Goal: Task Accomplishment & Management: Manage account settings

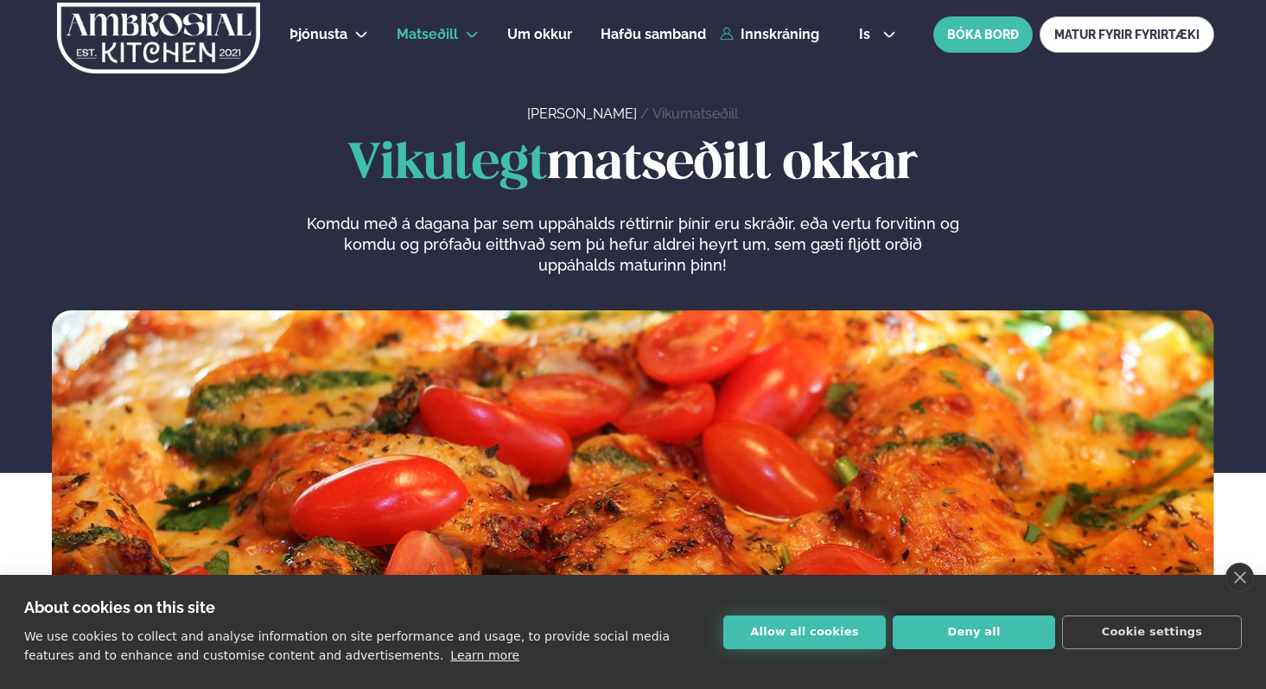
click at [817, 634] on button "Allow all cookies" at bounding box center [804, 632] width 162 height 34
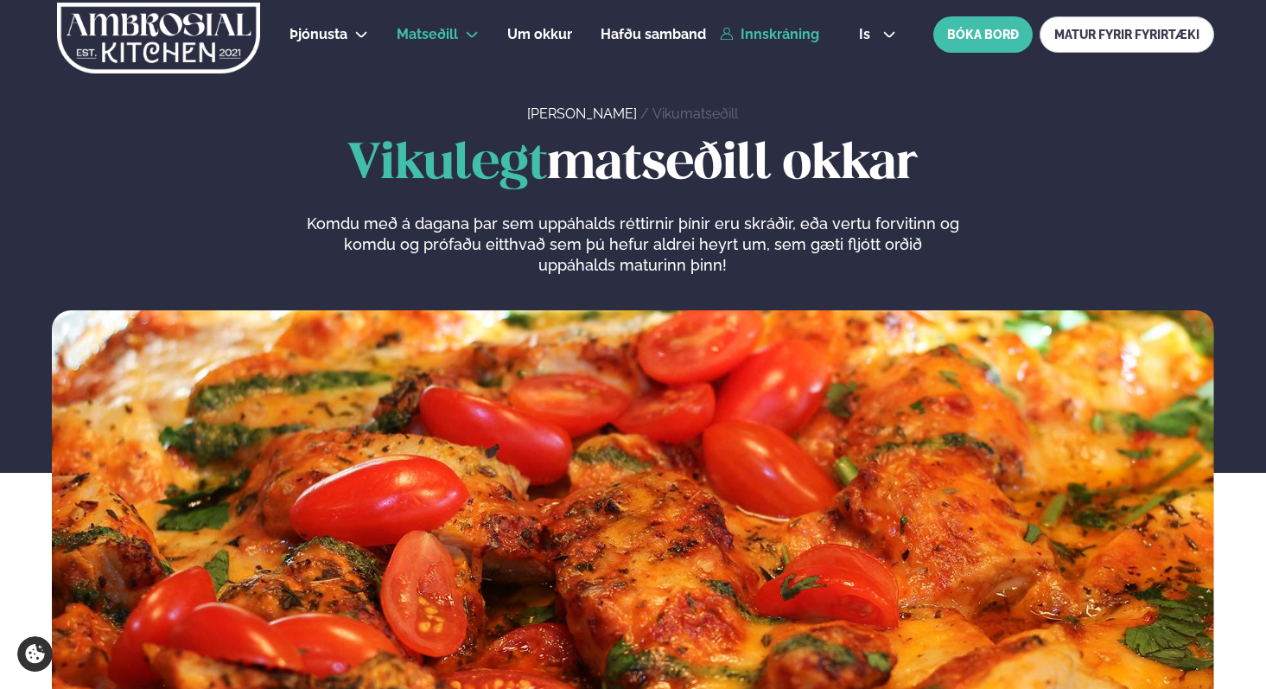
click at [777, 41] on link "Innskráning" at bounding box center [769, 35] width 99 height 16
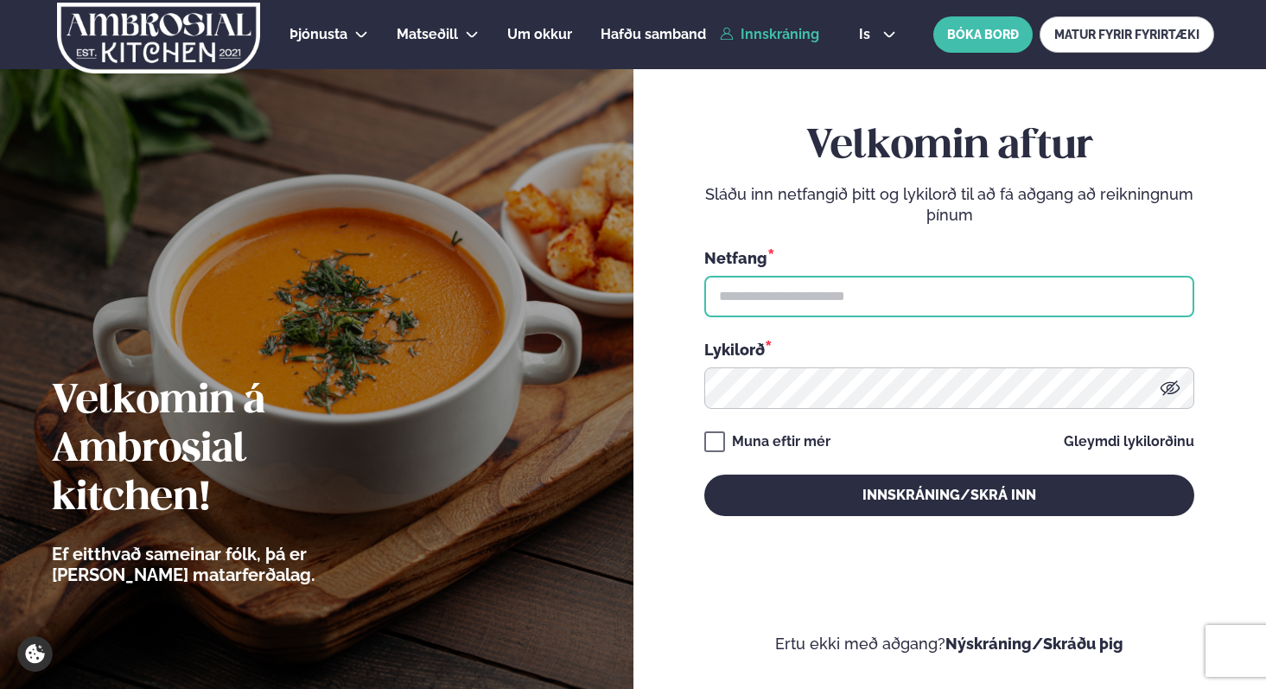
click at [749, 289] on input "text" at bounding box center [949, 296] width 490 height 41
type input "**********"
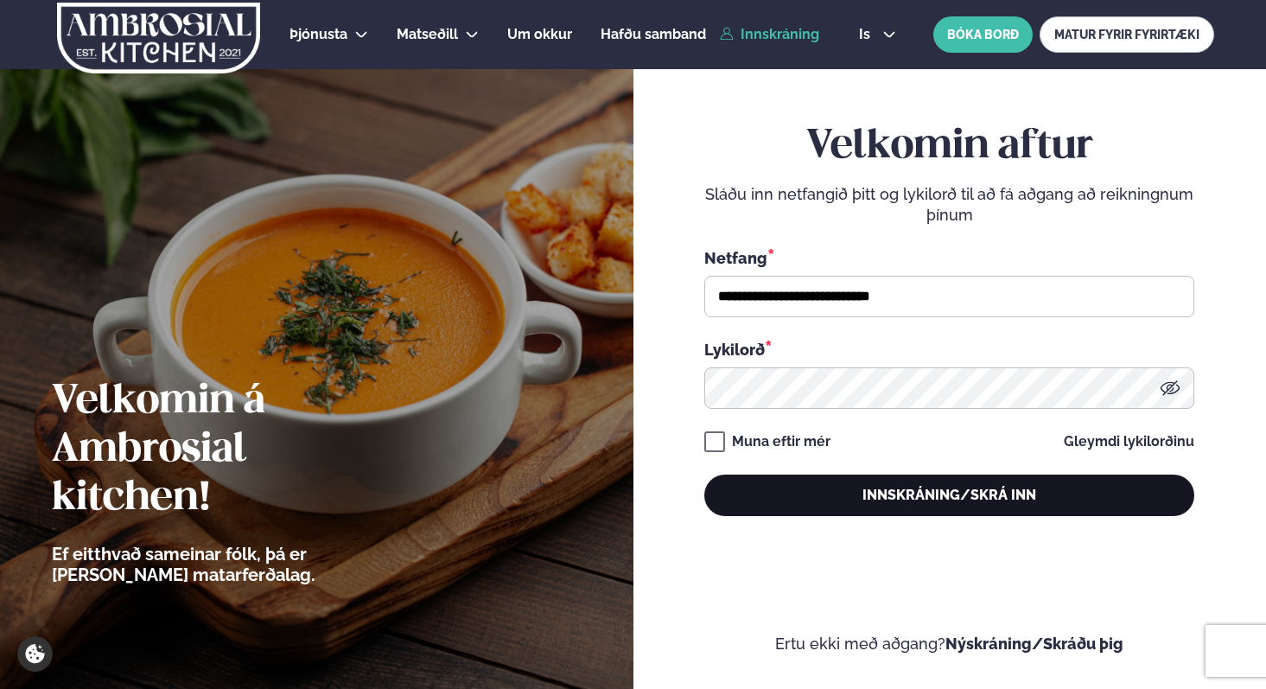
click at [853, 492] on button "Innskráning/Skrá inn" at bounding box center [949, 494] width 490 height 41
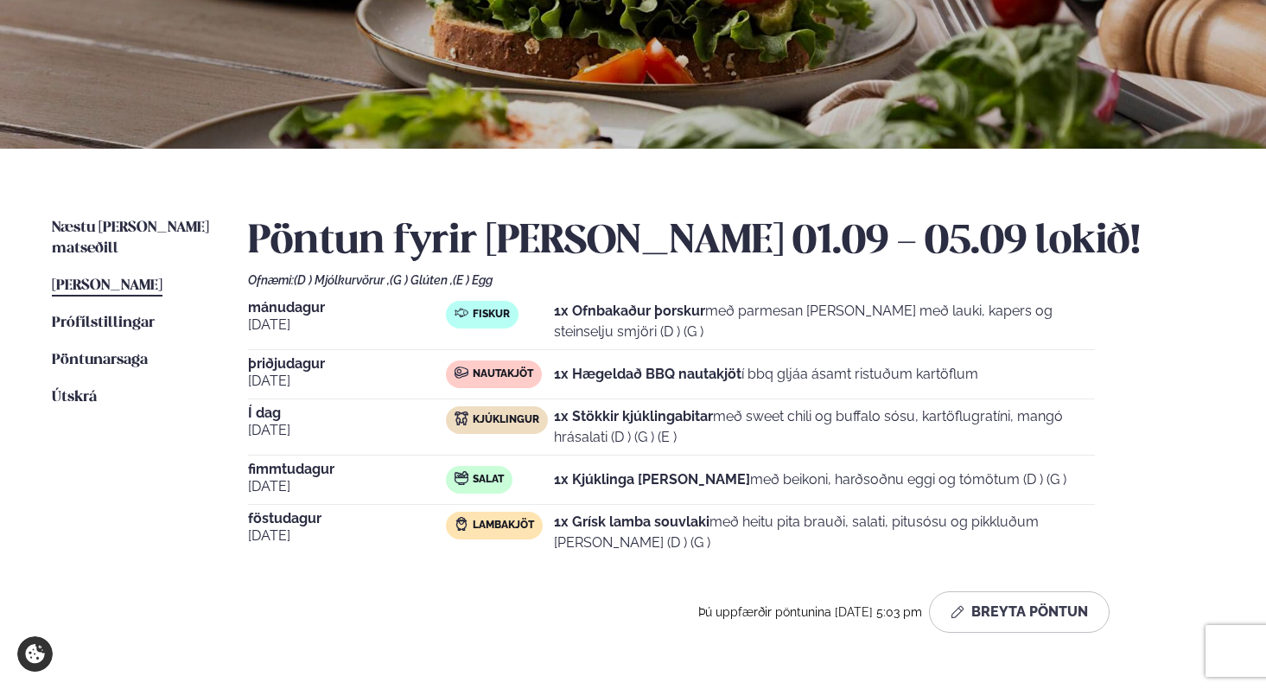
scroll to position [281, 0]
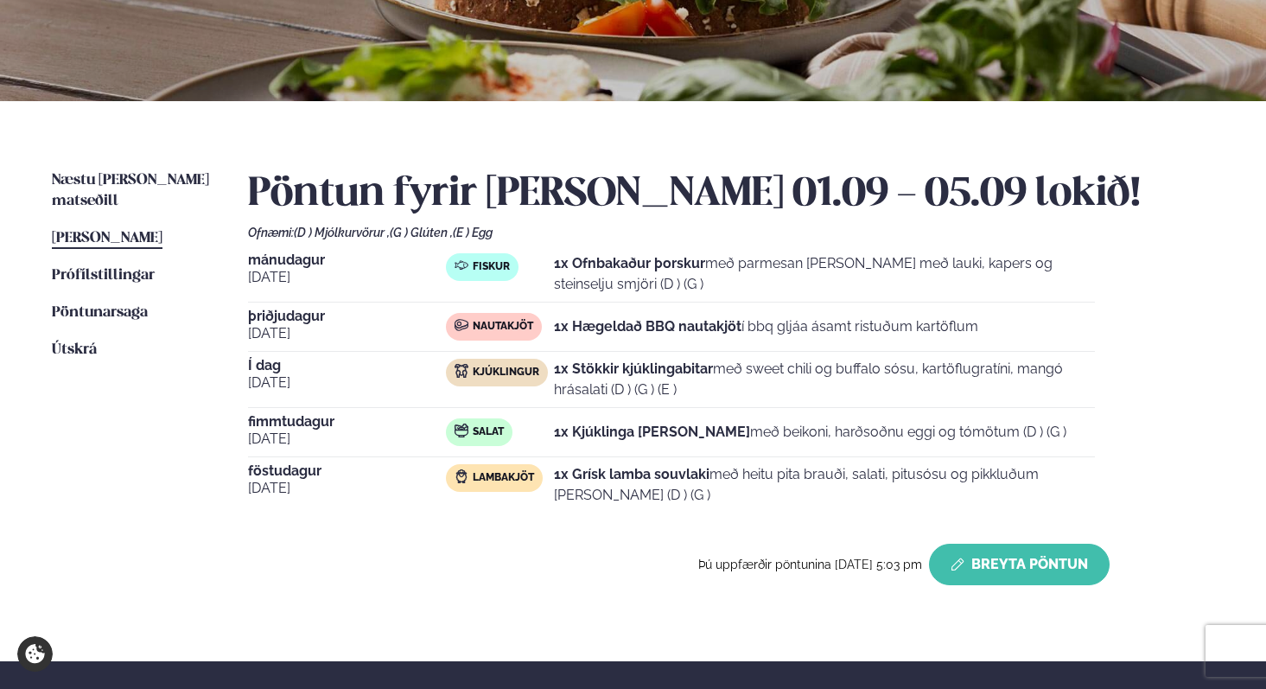
click at [994, 563] on button "Breyta Pöntun" at bounding box center [1019, 564] width 181 height 41
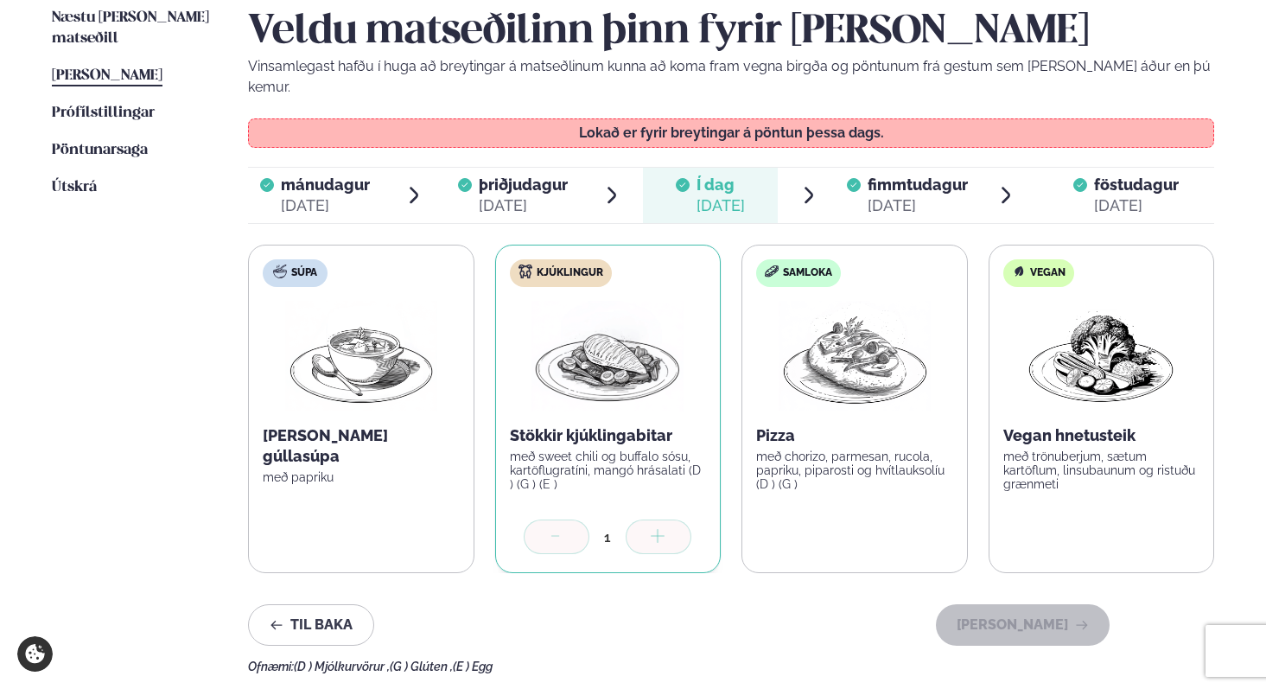
scroll to position [448, 0]
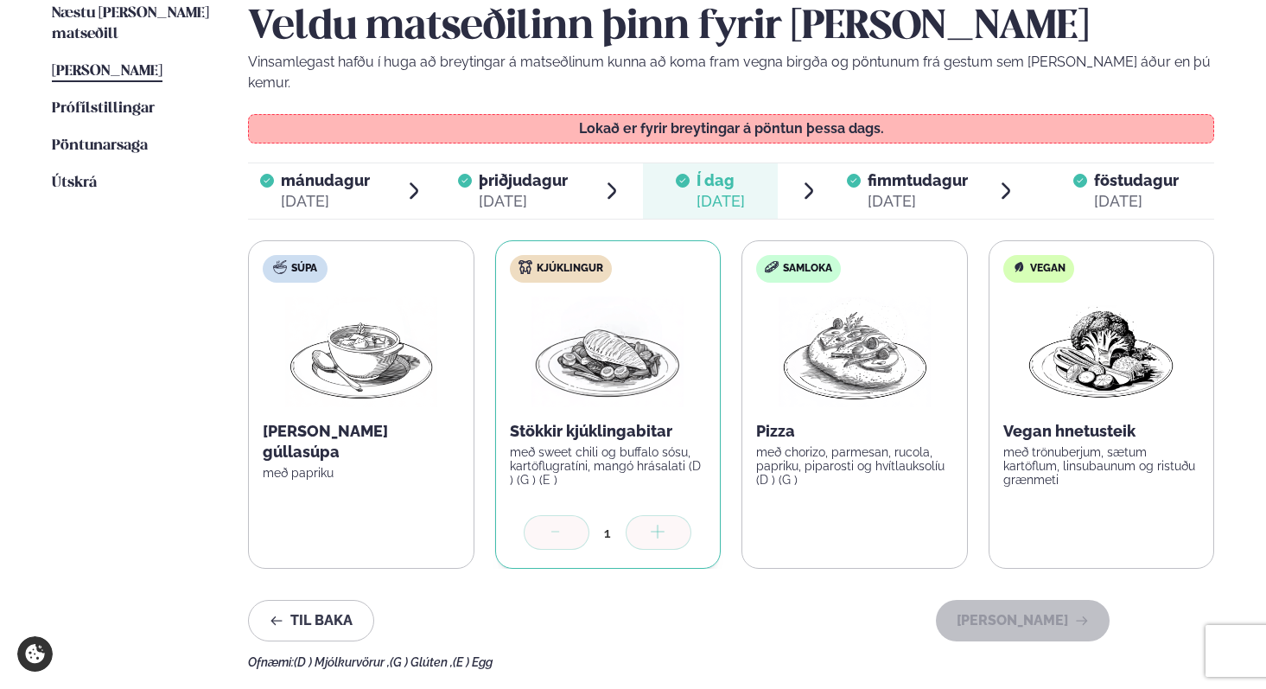
click at [899, 171] on span "fimmtudagur" at bounding box center [918, 180] width 100 height 18
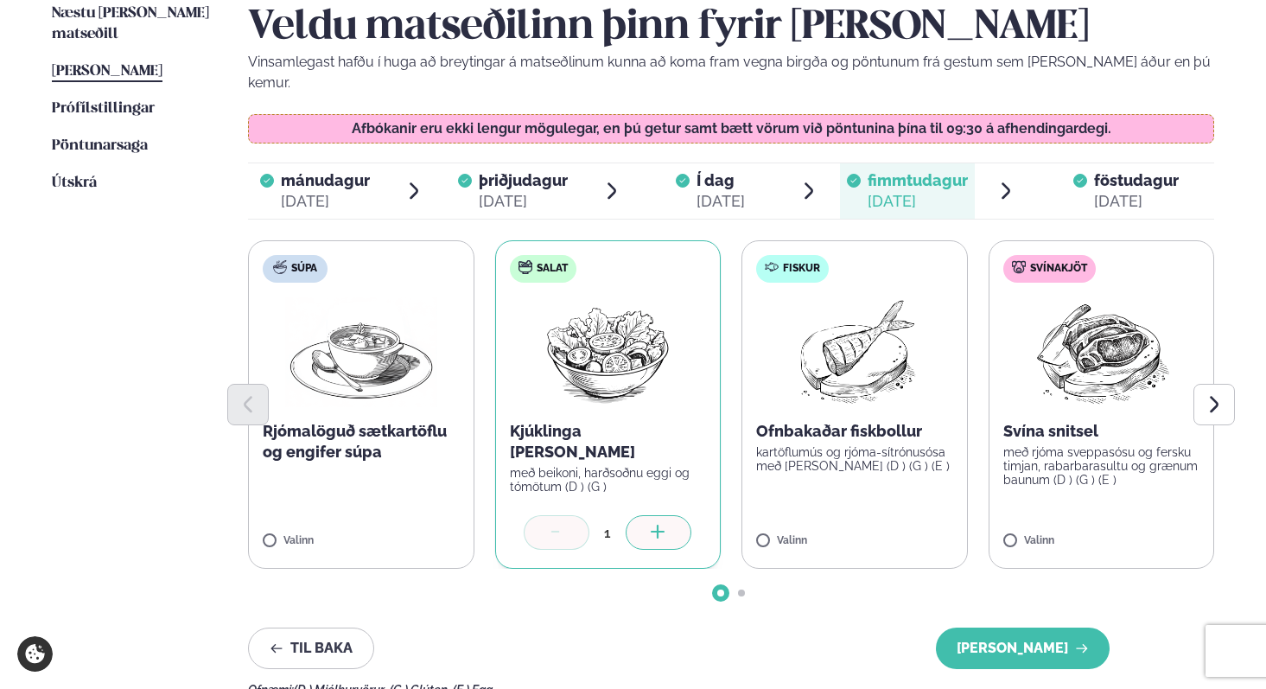
click at [1084, 170] on div at bounding box center [1080, 190] width 14 height 41
